Goal: Task Accomplishment & Management: Manage account settings

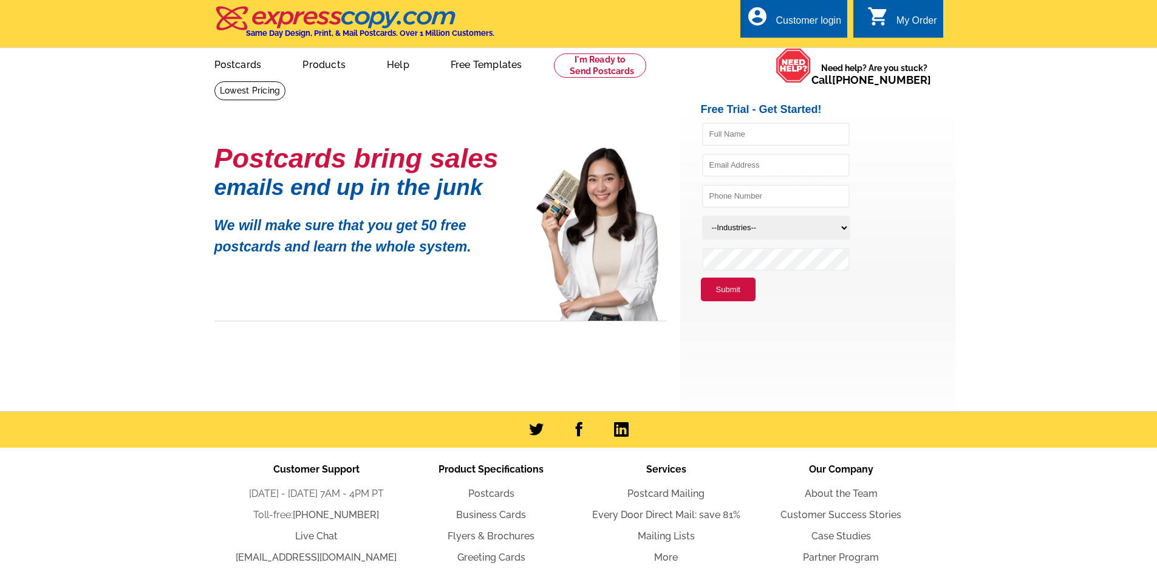
click at [813, 21] on div "Customer login" at bounding box center [809, 23] width 66 height 17
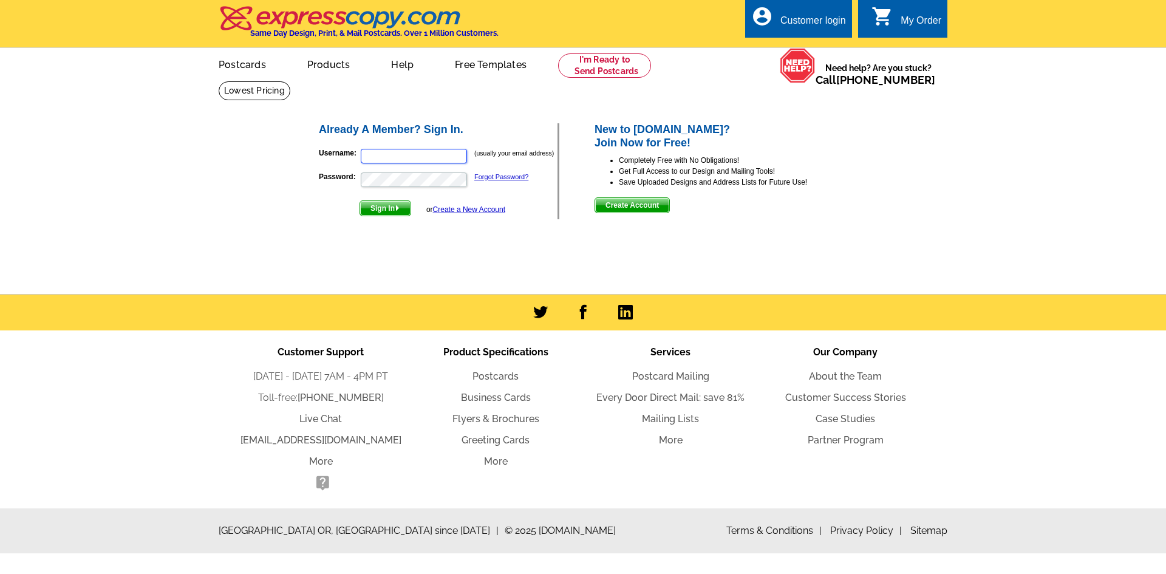
click at [425, 155] on input "Username:" at bounding box center [414, 156] width 106 height 15
type input "teryn@utahtransactions.com"
click at [360, 200] on button "Sign In" at bounding box center [386, 208] width 52 height 16
